Goal: Task Accomplishment & Management: Manage account settings

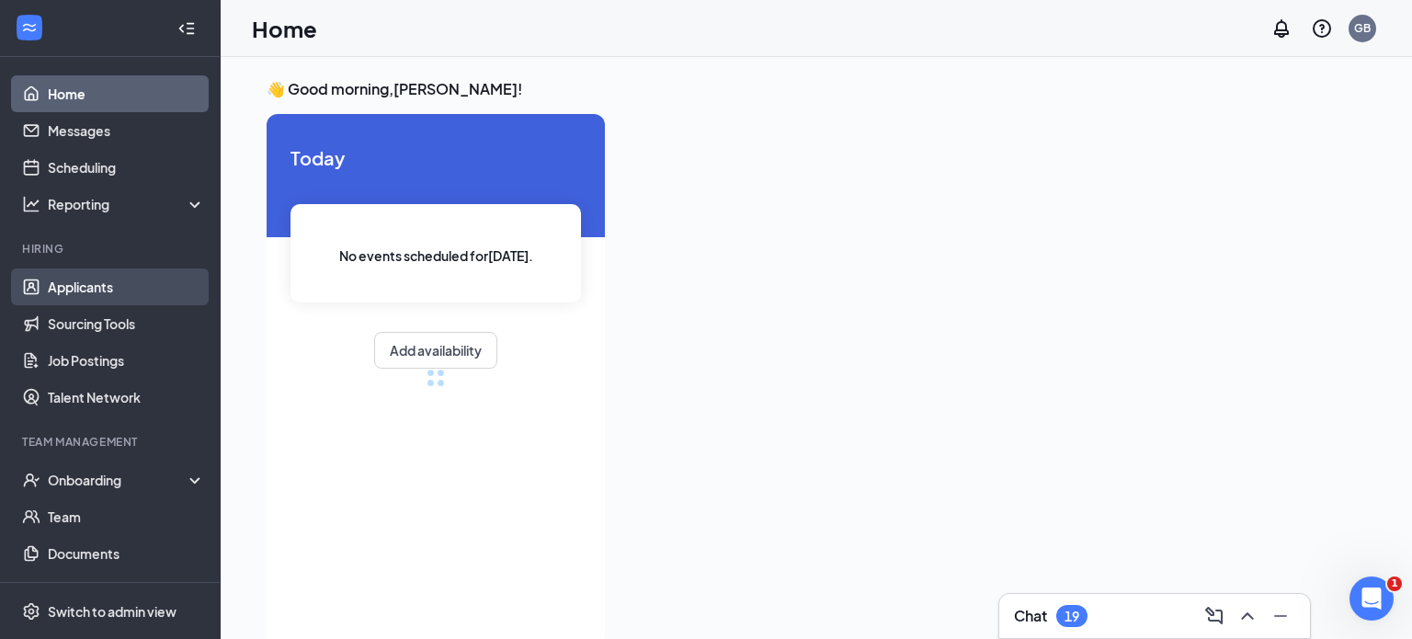
click at [89, 286] on link "Applicants" at bounding box center [126, 286] width 157 height 37
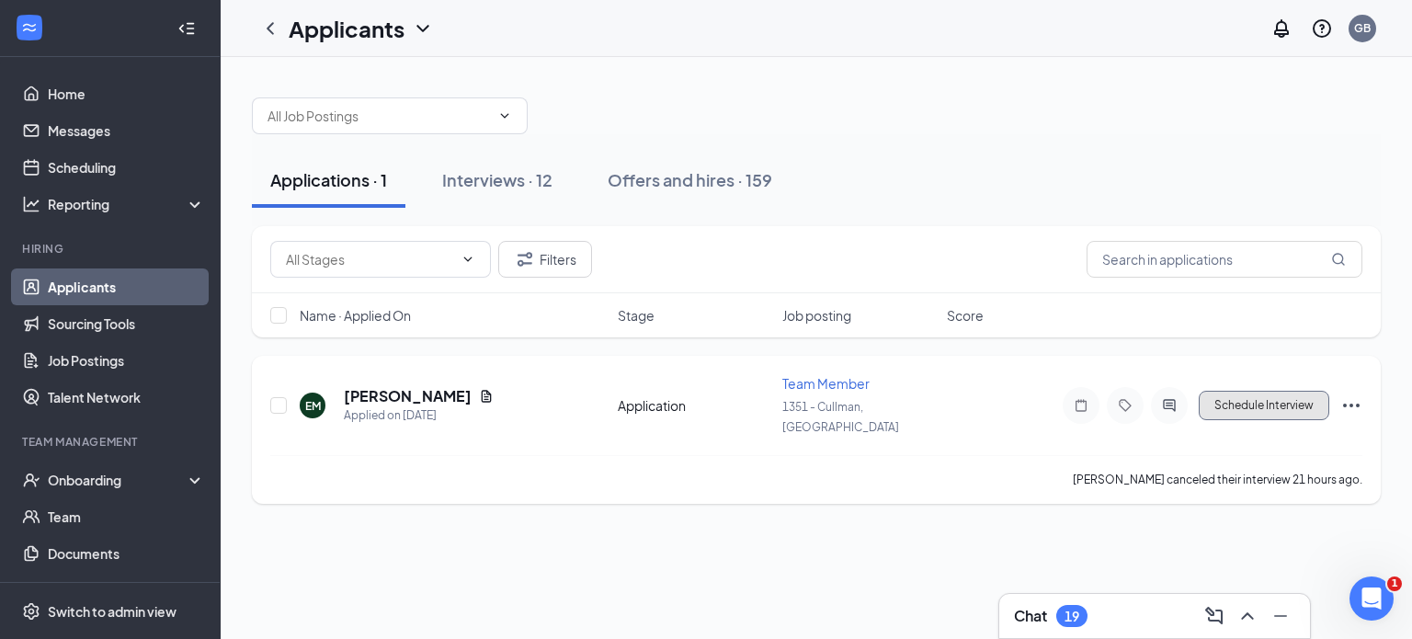
click at [1260, 395] on button "Schedule Interview" at bounding box center [1264, 405] width 131 height 29
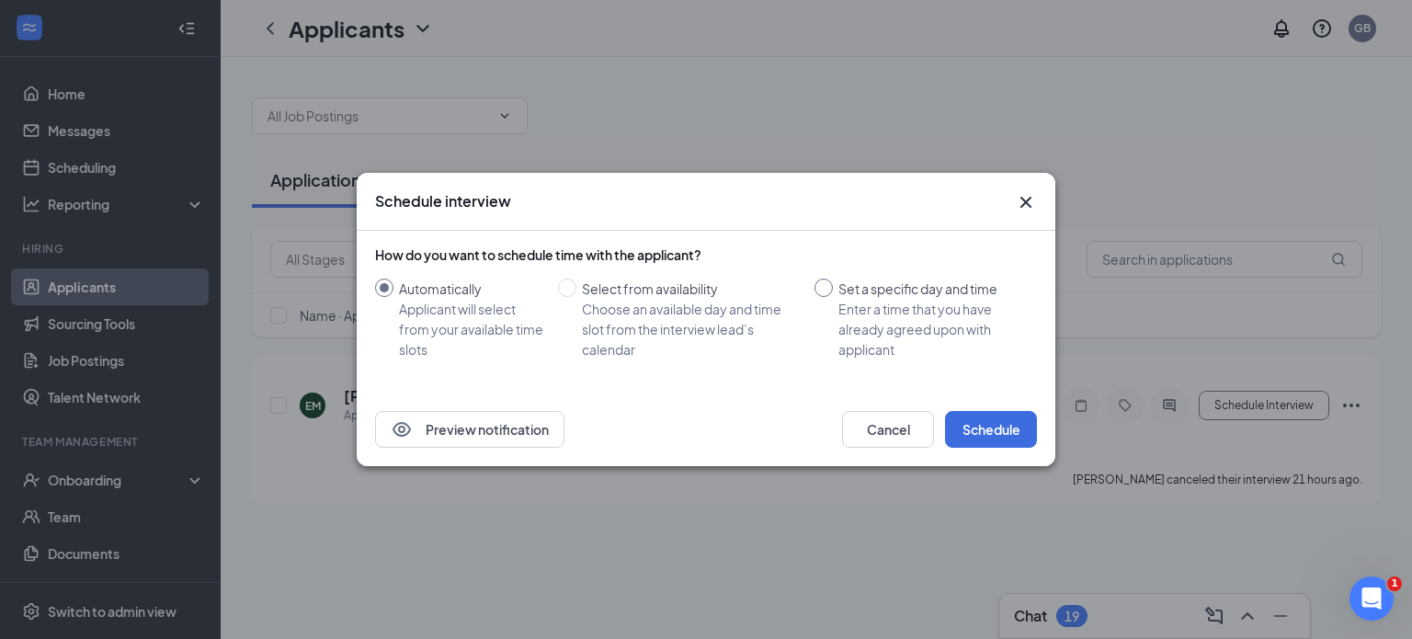
click at [907, 317] on div "Enter a time that you have already agreed upon with applicant" at bounding box center [930, 329] width 184 height 61
click at [833, 297] on input "Set a specific day and time Enter a time that you have already agreed upon with…" at bounding box center [824, 288] width 18 height 18
radio input "true"
radio input "false"
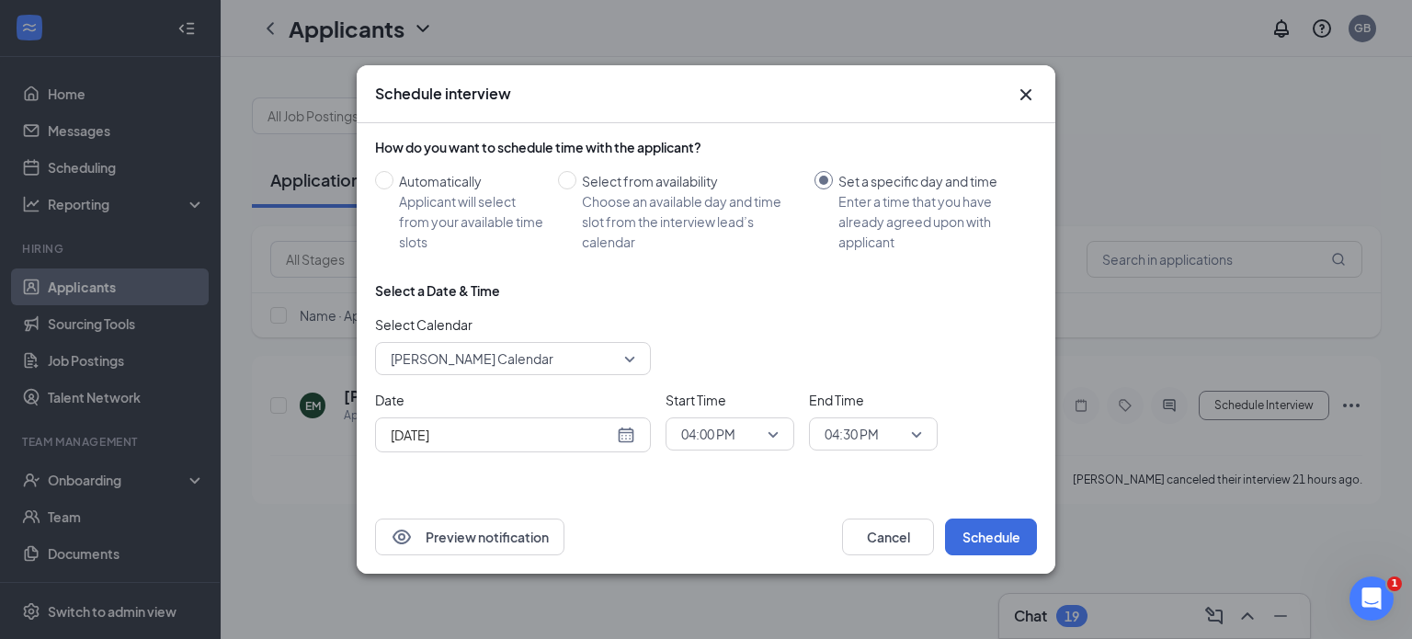
click at [629, 437] on div "[DATE]" at bounding box center [513, 435] width 245 height 20
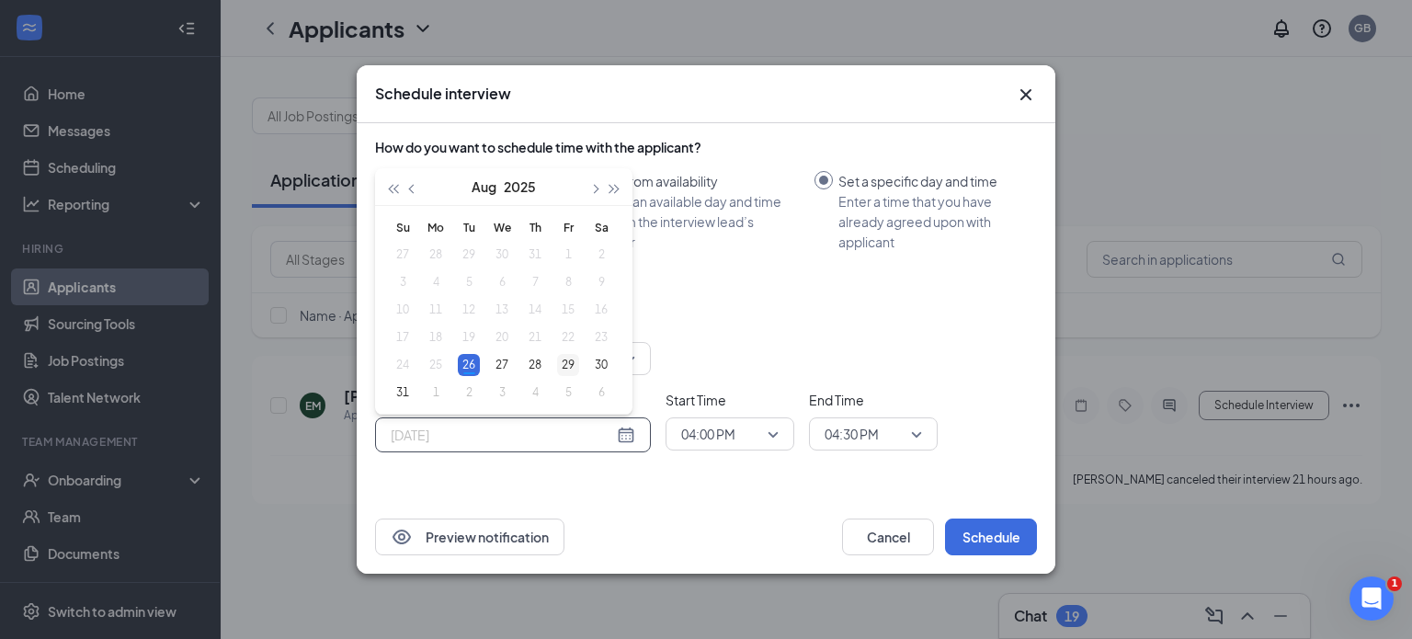
type input "[DATE]"
click at [574, 363] on div "29" at bounding box center [568, 365] width 22 height 22
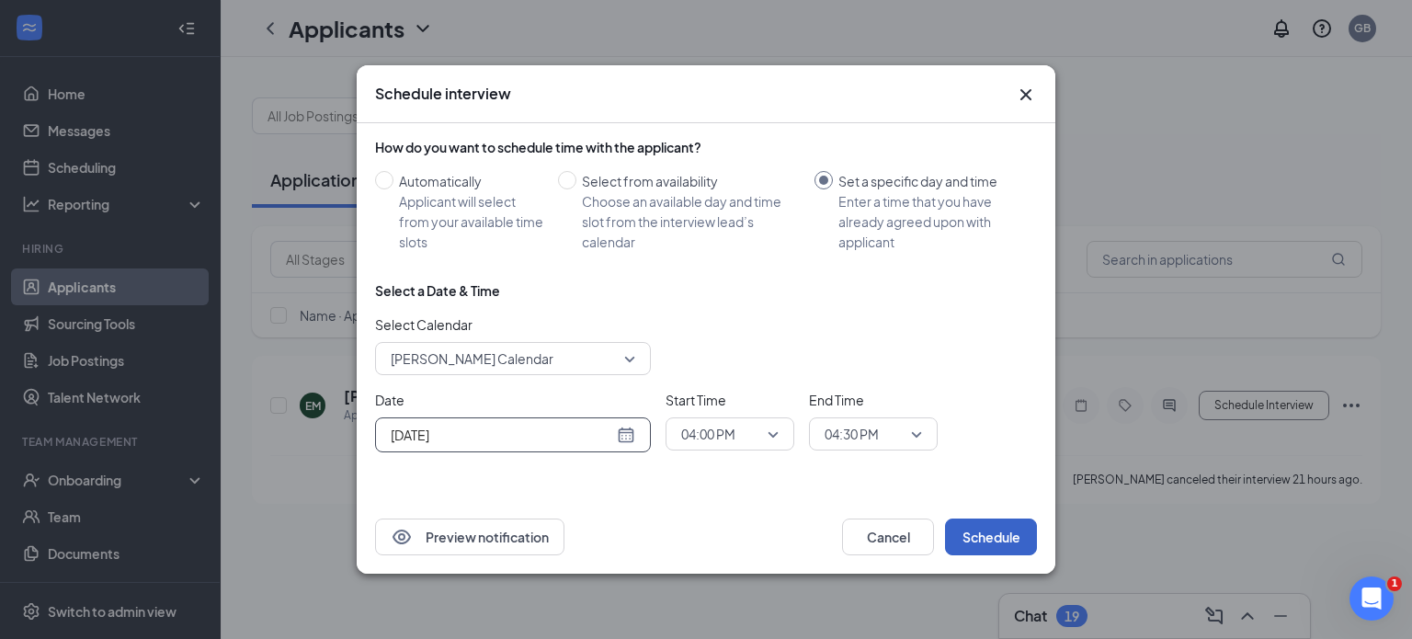
click at [1009, 546] on button "Schedule" at bounding box center [991, 537] width 92 height 37
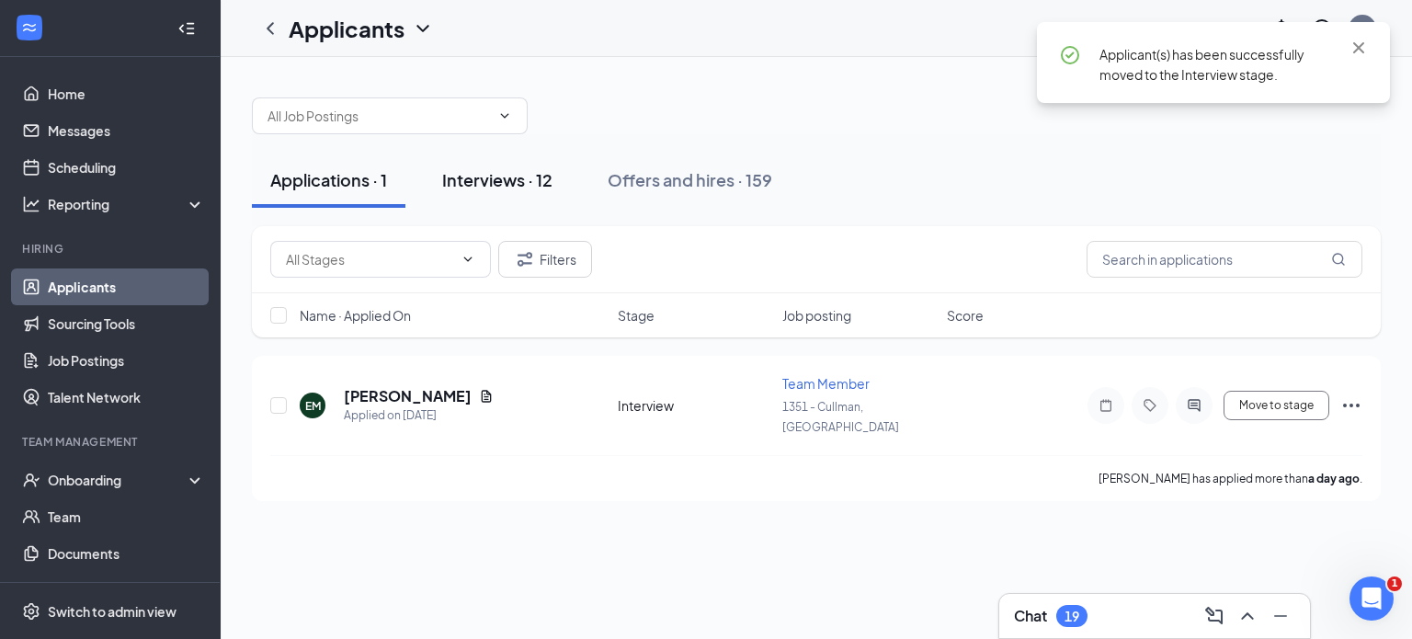
click at [481, 178] on div "Interviews · 12" at bounding box center [497, 179] width 110 height 23
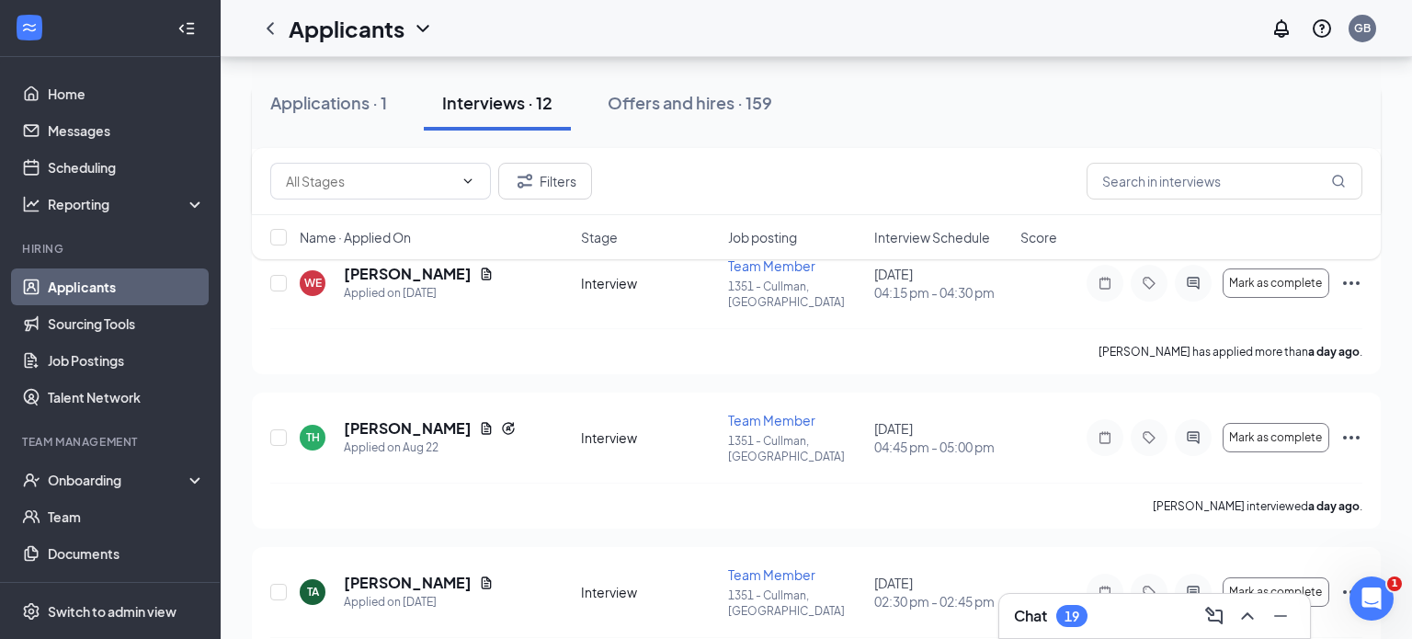
scroll to position [276, 0]
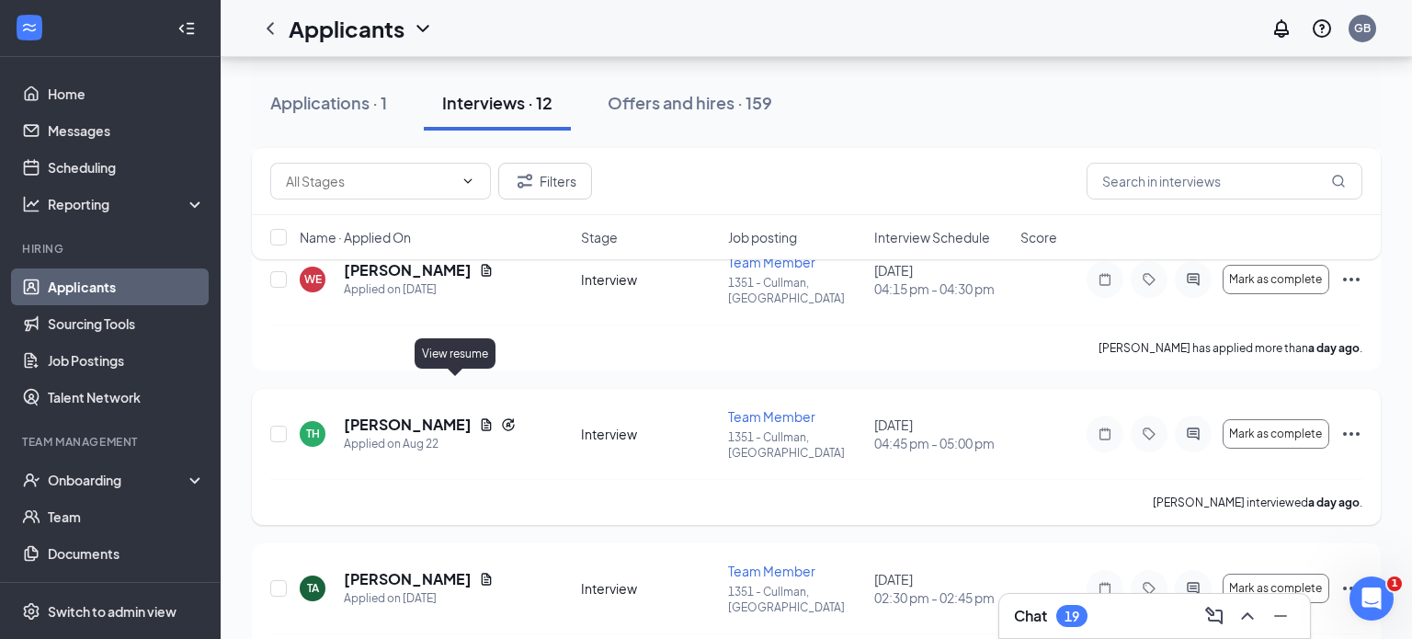
click at [479, 417] on icon "Document" at bounding box center [486, 424] width 15 height 15
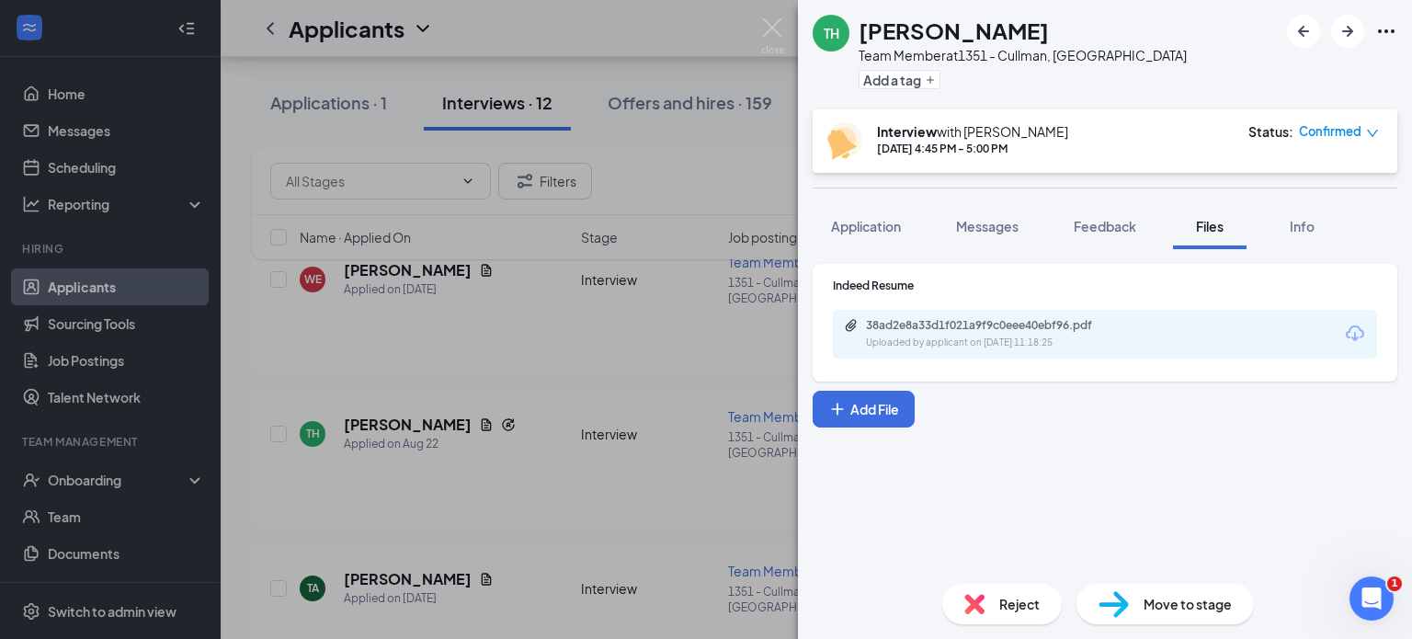
click at [906, 323] on div "38ad2e8a33d1f021a9f9c0eee40ebf96.pdf" at bounding box center [994, 325] width 257 height 15
click at [534, 227] on div "TH [PERSON_NAME] Team Member at 1351 - [PERSON_NAME], [GEOGRAPHIC_DATA] Add a t…" at bounding box center [706, 319] width 1412 height 639
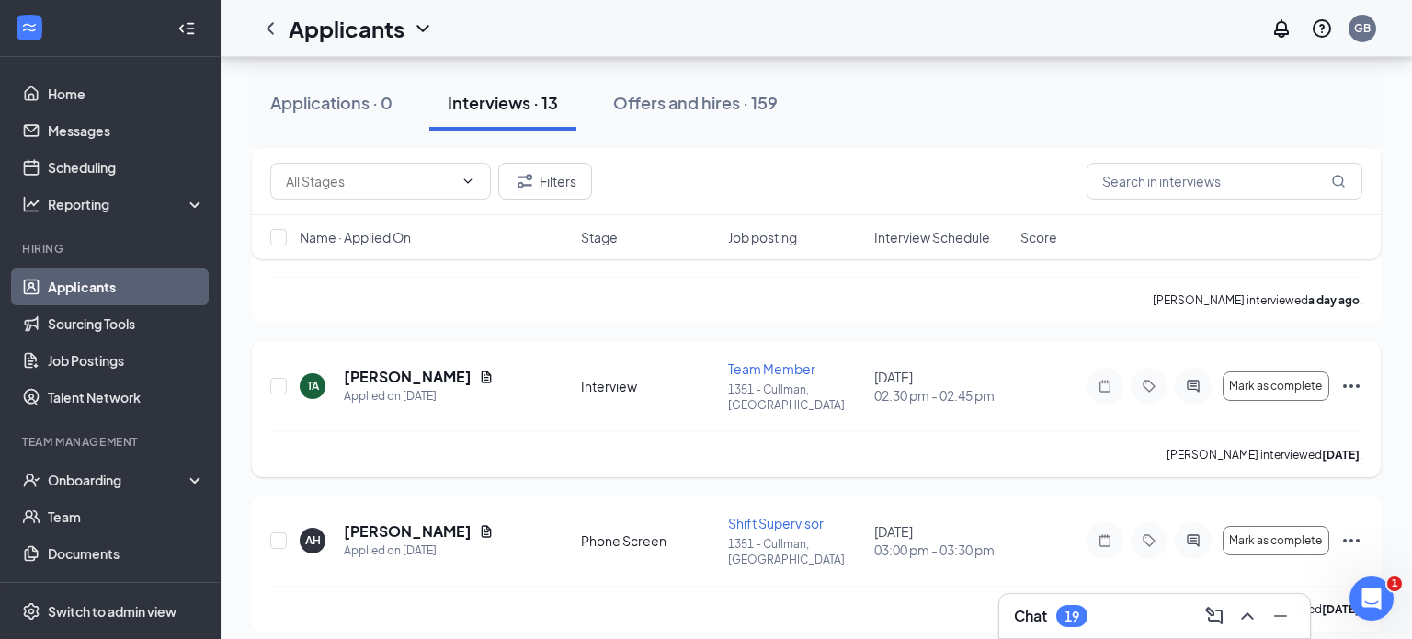
scroll to position [481, 0]
click at [346, 93] on div "Applications · 0" at bounding box center [331, 102] width 122 height 23
